Goal: Find specific page/section: Find specific page/section

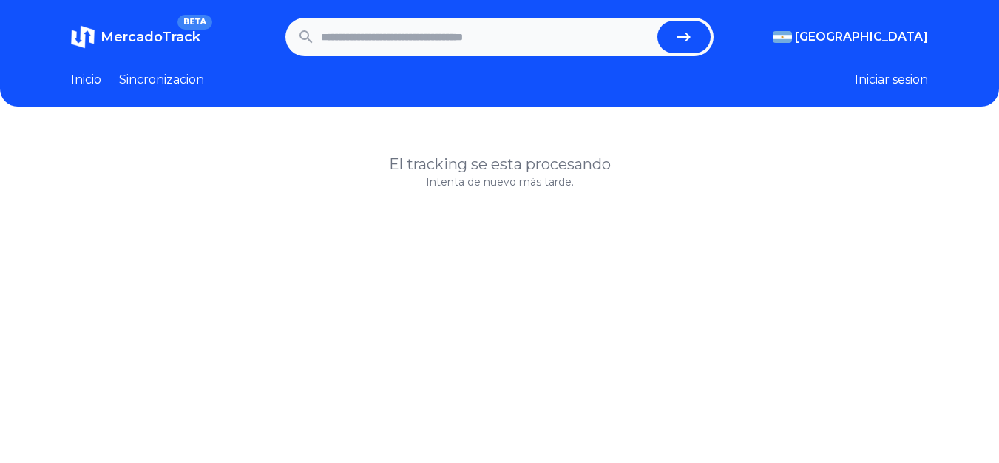
click at [556, 38] on input "text" at bounding box center [486, 37] width 331 height 33
click at [138, 85] on link "Sincronizacion" at bounding box center [161, 80] width 85 height 18
